Goal: Task Accomplishment & Management: Use online tool/utility

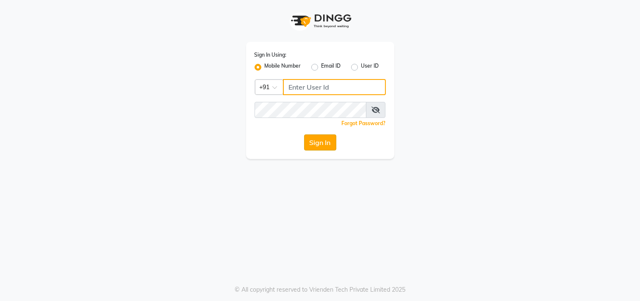
type input "9942209797"
click at [325, 144] on button "Sign In" at bounding box center [320, 143] width 32 height 16
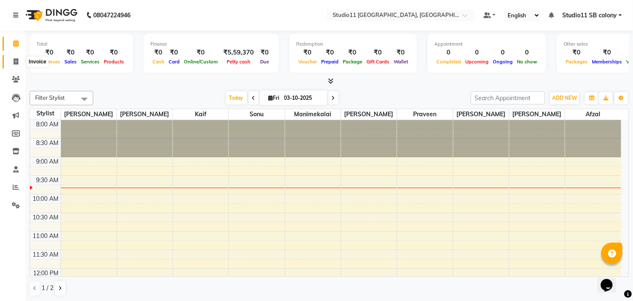
click at [17, 61] on icon at bounding box center [16, 61] width 5 height 6
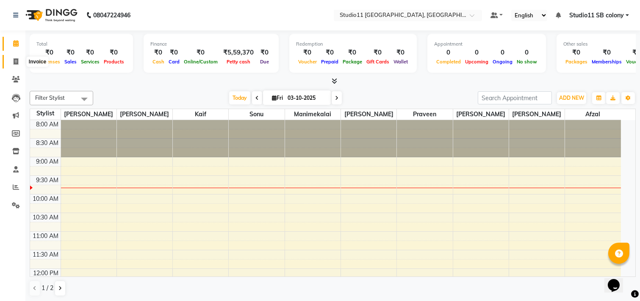
select select "service"
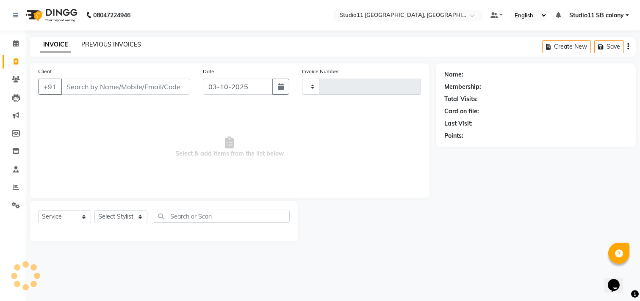
click at [116, 43] on link "PREVIOUS INVOICES" at bounding box center [111, 45] width 60 height 8
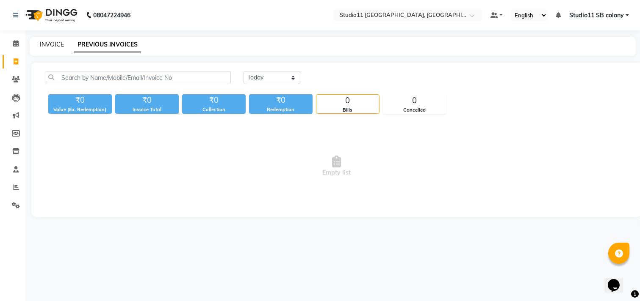
click at [40, 45] on link "INVOICE" at bounding box center [52, 45] width 24 height 8
select select "service"
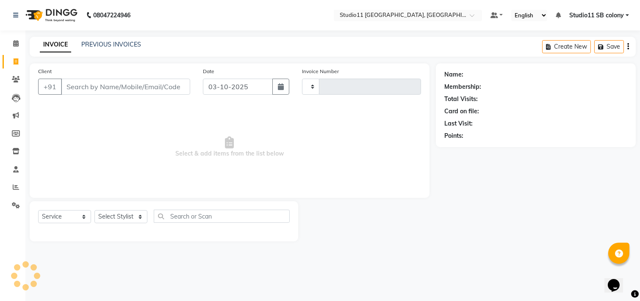
type input "2578"
select select "7717"
click at [115, 218] on select "Select Stylist [PERSON_NAME] Dani [PERSON_NAME] Josna kaif [PERSON_NAME] [PERSO…" at bounding box center [120, 216] width 53 height 13
drag, startPoint x: 214, startPoint y: 154, endPoint x: 196, endPoint y: 137, distance: 25.2
click at [214, 154] on span "Select & add items from the list below" at bounding box center [229, 147] width 383 height 85
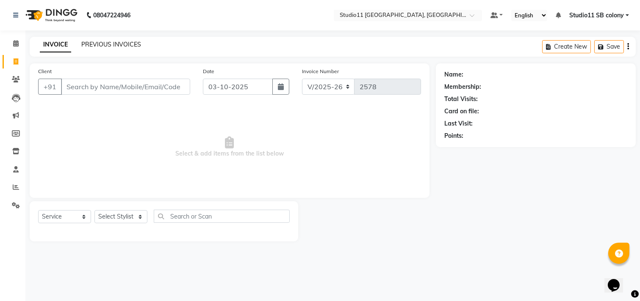
click at [107, 44] on link "PREVIOUS INVOICES" at bounding box center [111, 45] width 60 height 8
